Goal: Task Accomplishment & Management: Manage account settings

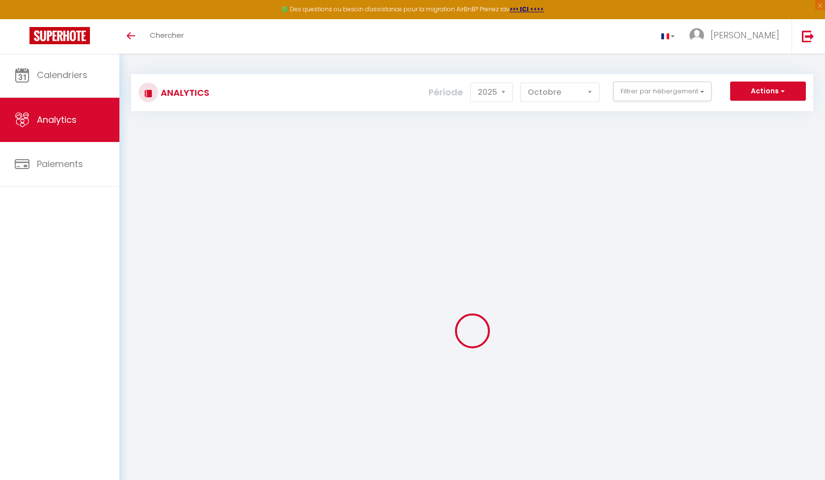
select select "2025"
select select "10"
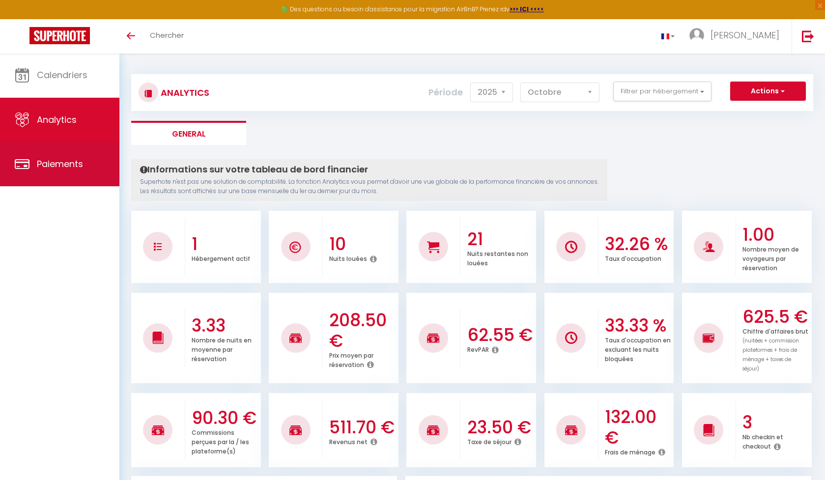
click at [88, 167] on link "Paiements" at bounding box center [59, 164] width 119 height 44
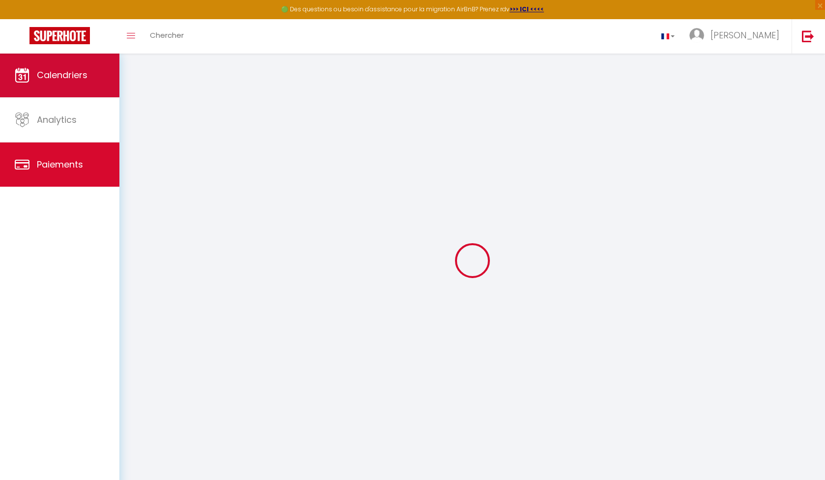
select select "2"
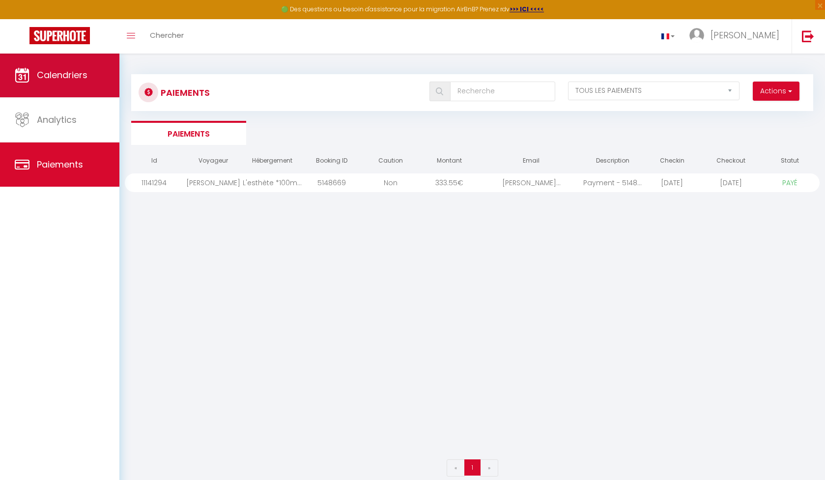
click at [81, 72] on span "Calendriers" at bounding box center [62, 75] width 51 height 12
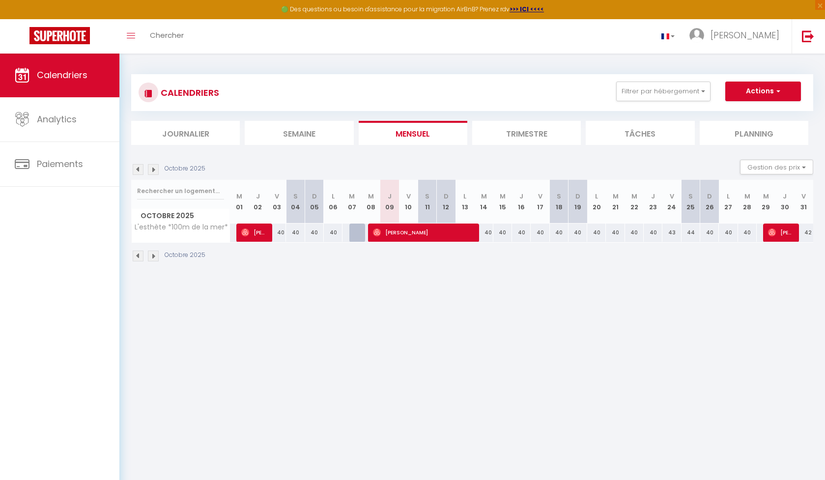
click at [522, 134] on li "Trimestre" at bounding box center [526, 133] width 109 height 24
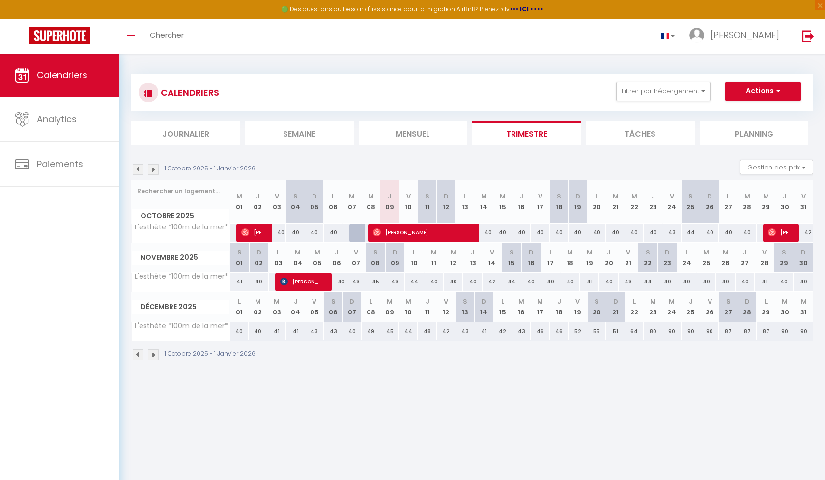
click at [435, 233] on span "[PERSON_NAME]" at bounding box center [423, 232] width 100 height 19
select select "OK"
select select "1"
select select "0"
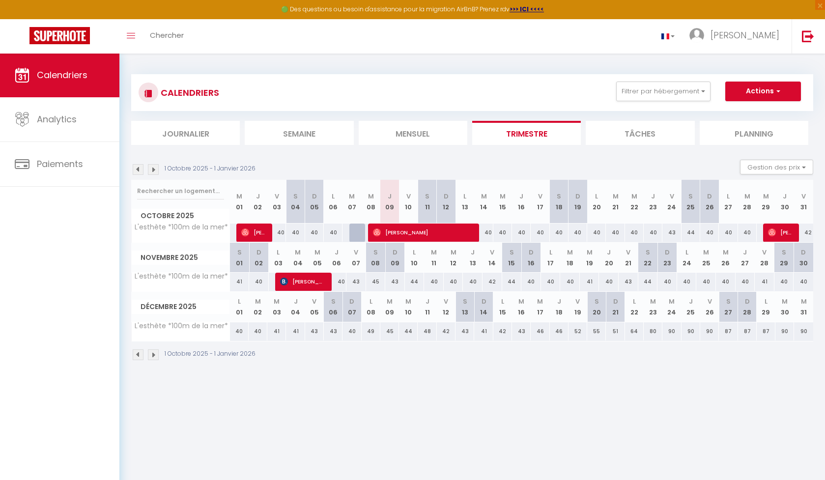
select select "1"
select select
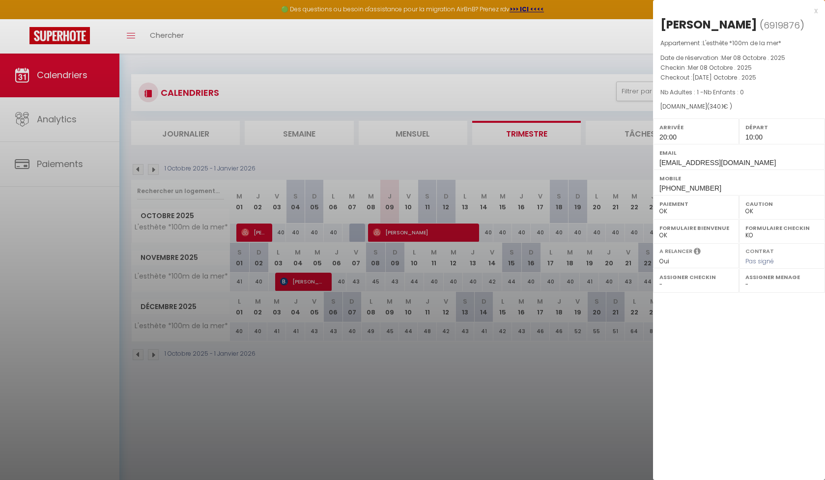
click at [511, 393] on div at bounding box center [412, 240] width 825 height 480
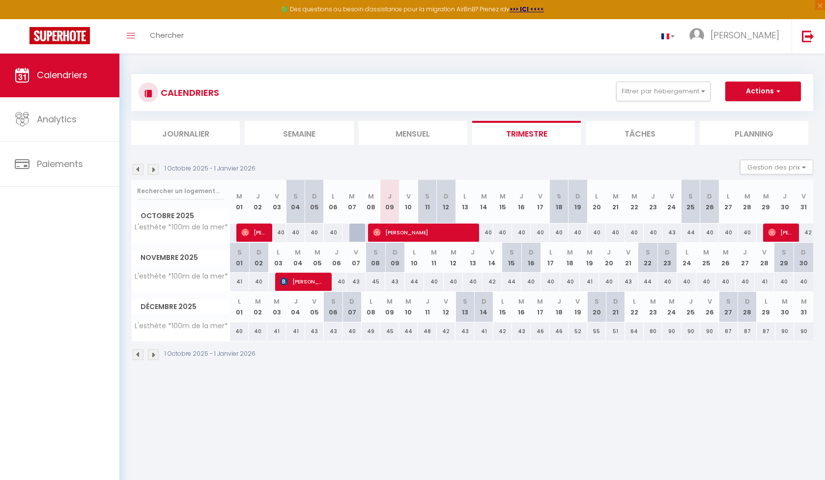
click at [780, 227] on span "[PERSON_NAME]" at bounding box center [780, 232] width 25 height 19
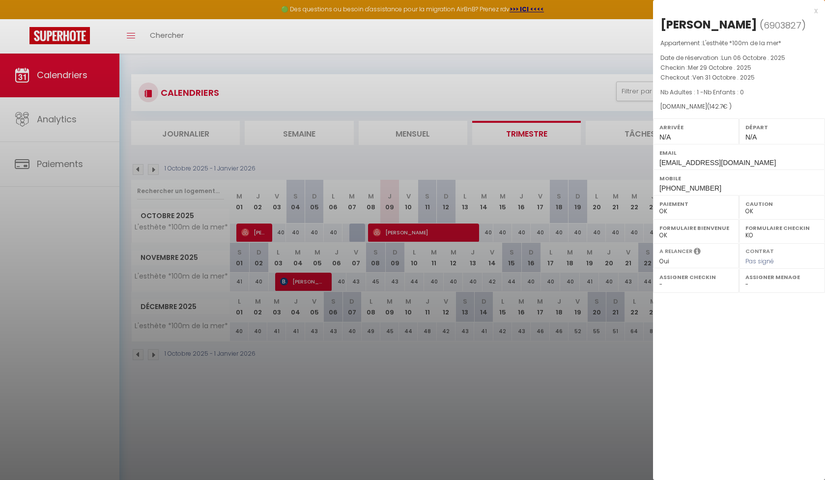
drag, startPoint x: 519, startPoint y: 367, endPoint x: 468, endPoint y: 331, distance: 62.7
click at [514, 365] on div at bounding box center [412, 240] width 825 height 480
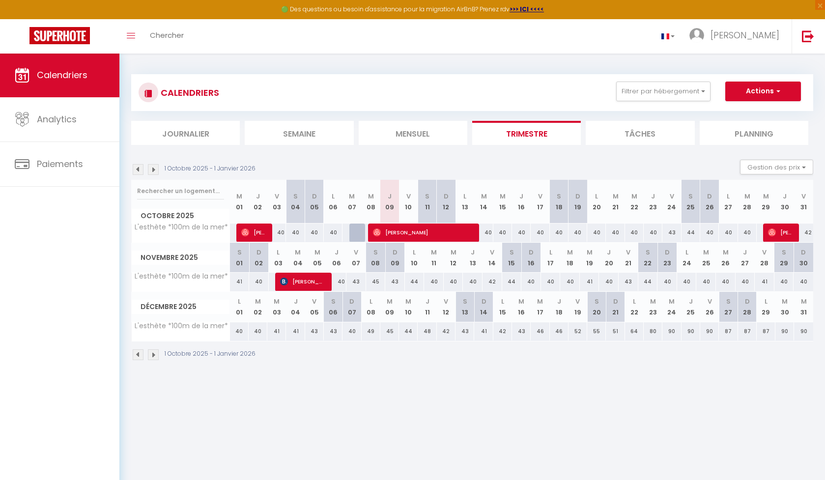
click at [312, 281] on span "[PERSON_NAME]" at bounding box center [302, 281] width 44 height 19
select select "KO"
select select "1"
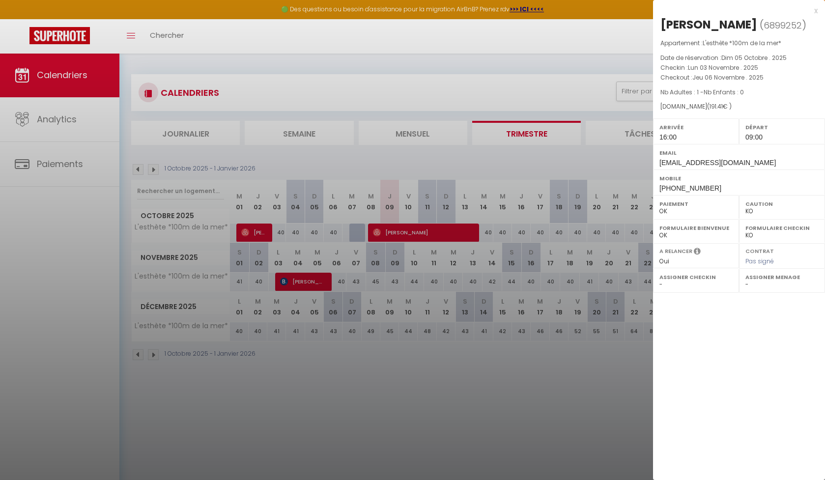
click at [362, 349] on div at bounding box center [412, 240] width 825 height 480
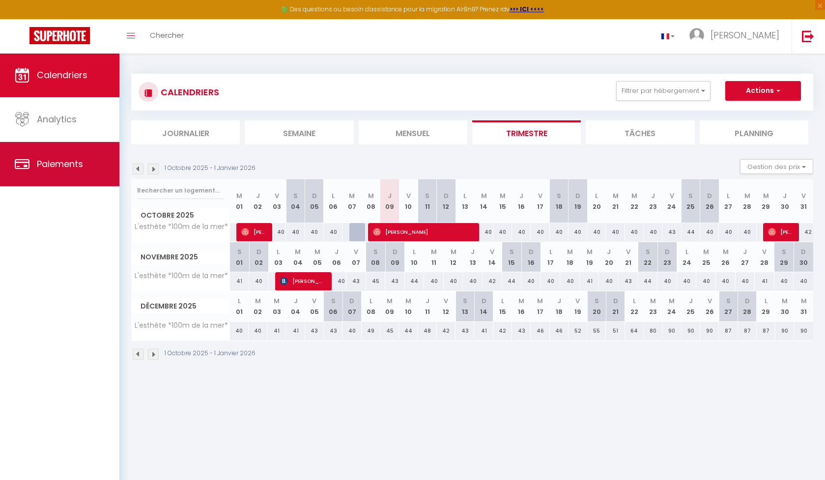
click at [50, 161] on span "Paiements" at bounding box center [60, 164] width 46 height 12
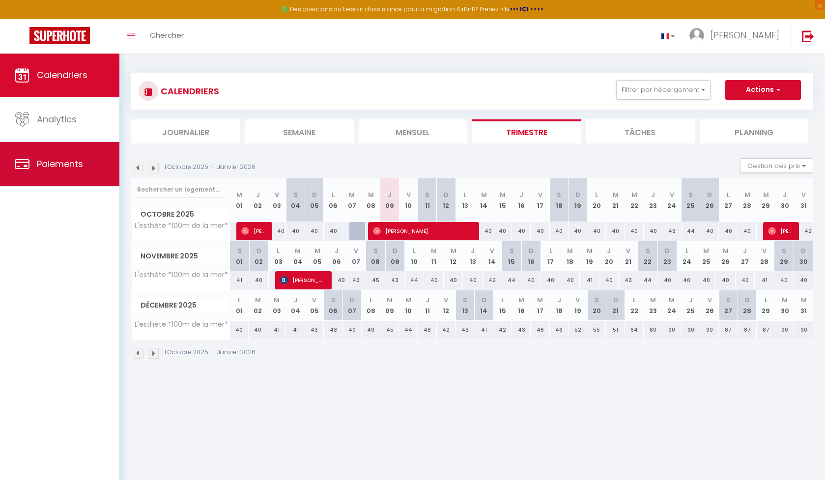
scroll to position [1, 0]
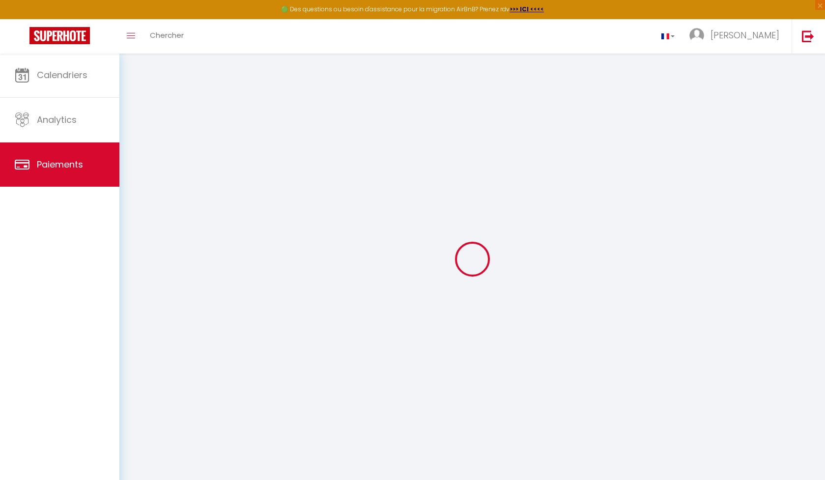
select select "2"
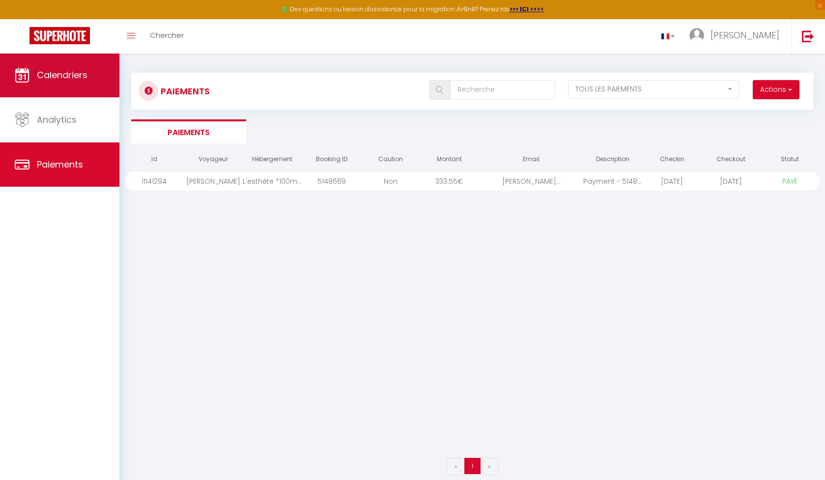
click at [95, 81] on link "Calendriers" at bounding box center [59, 75] width 119 height 44
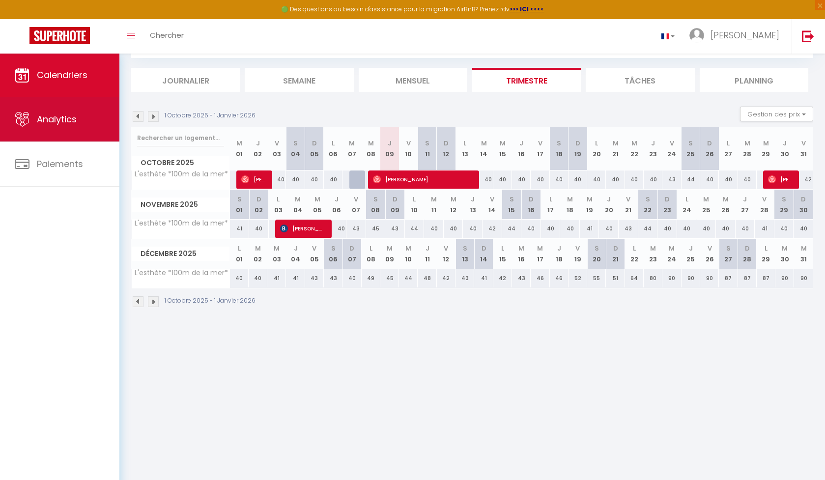
scroll to position [53, 0]
click at [88, 113] on link "Analytics" at bounding box center [59, 119] width 119 height 44
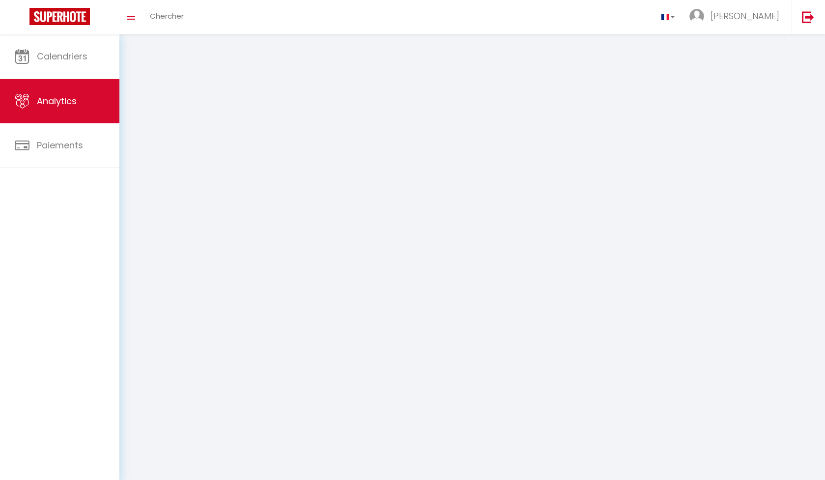
select select "2025"
select select "10"
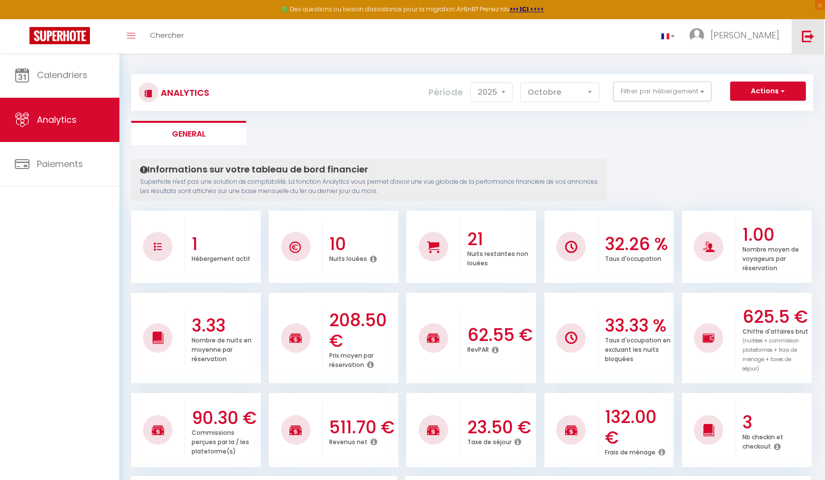
click at [804, 44] on link at bounding box center [808, 36] width 32 height 34
